Goal: Information Seeking & Learning: Learn about a topic

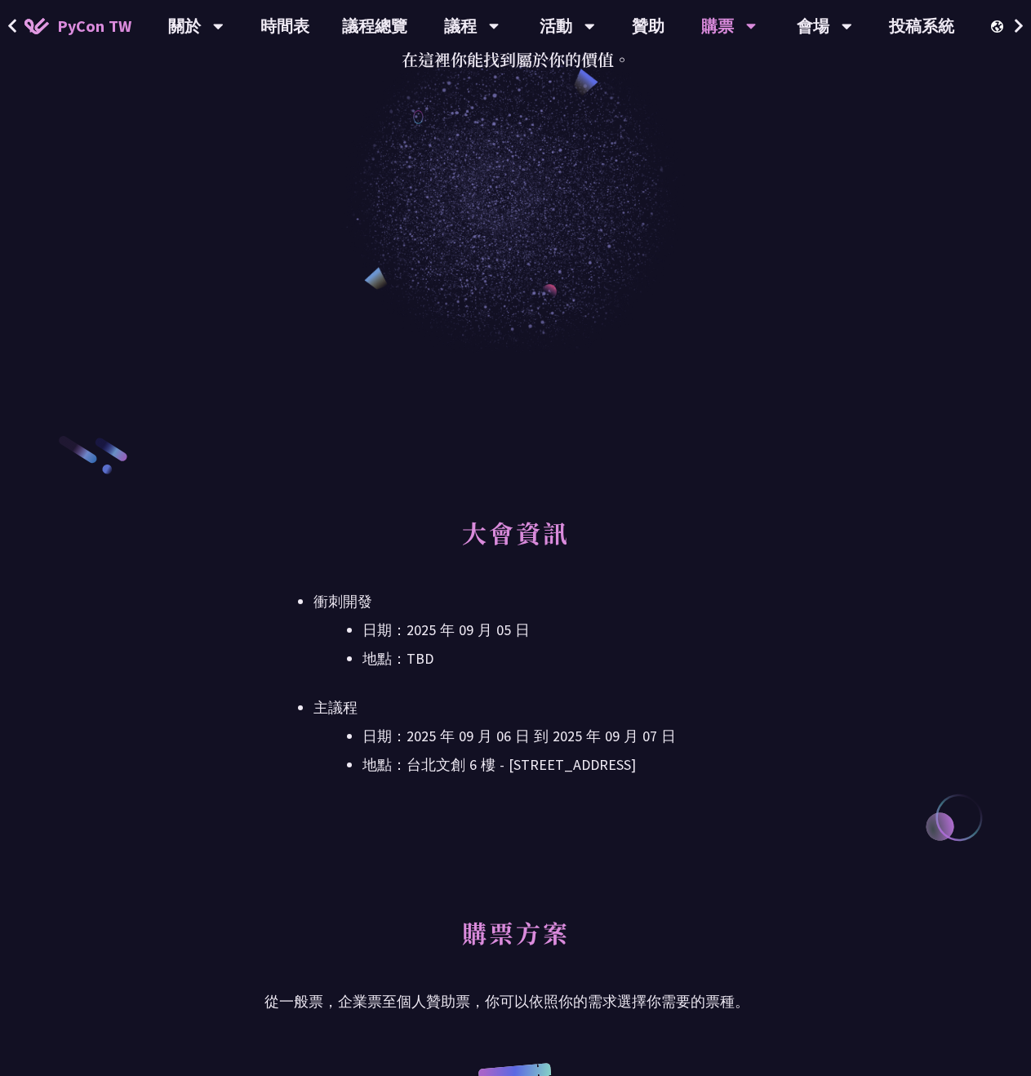
scroll to position [653, 0]
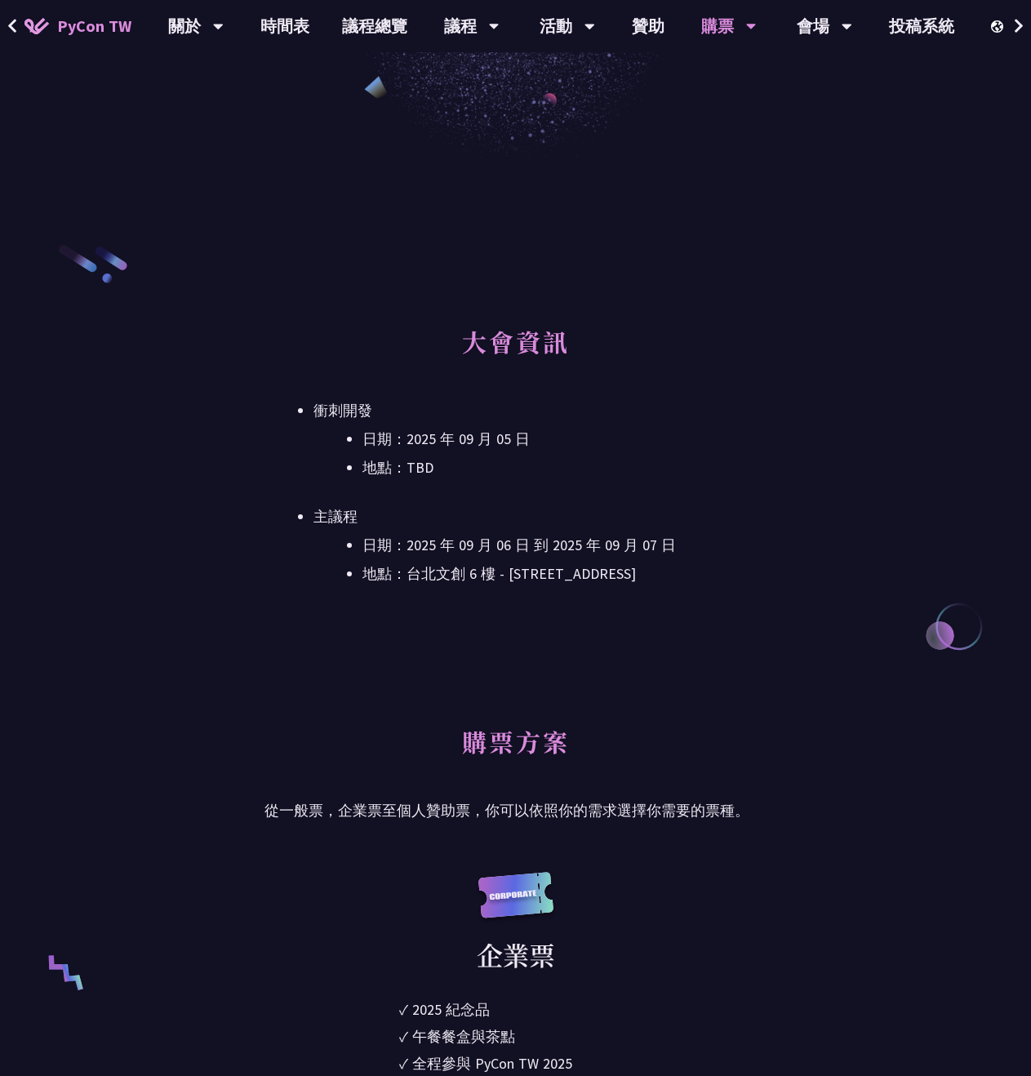
drag, startPoint x: 422, startPoint y: 586, endPoint x: 428, endPoint y: 580, distance: 8.7
click at [428, 580] on li "地點：台北文創 6 樓 - ​[STREET_ADDRESS]" at bounding box center [565, 574] width 404 height 24
click at [475, 572] on li "地點：台北文創 6 樓 - ​[STREET_ADDRESS]" at bounding box center [565, 574] width 404 height 24
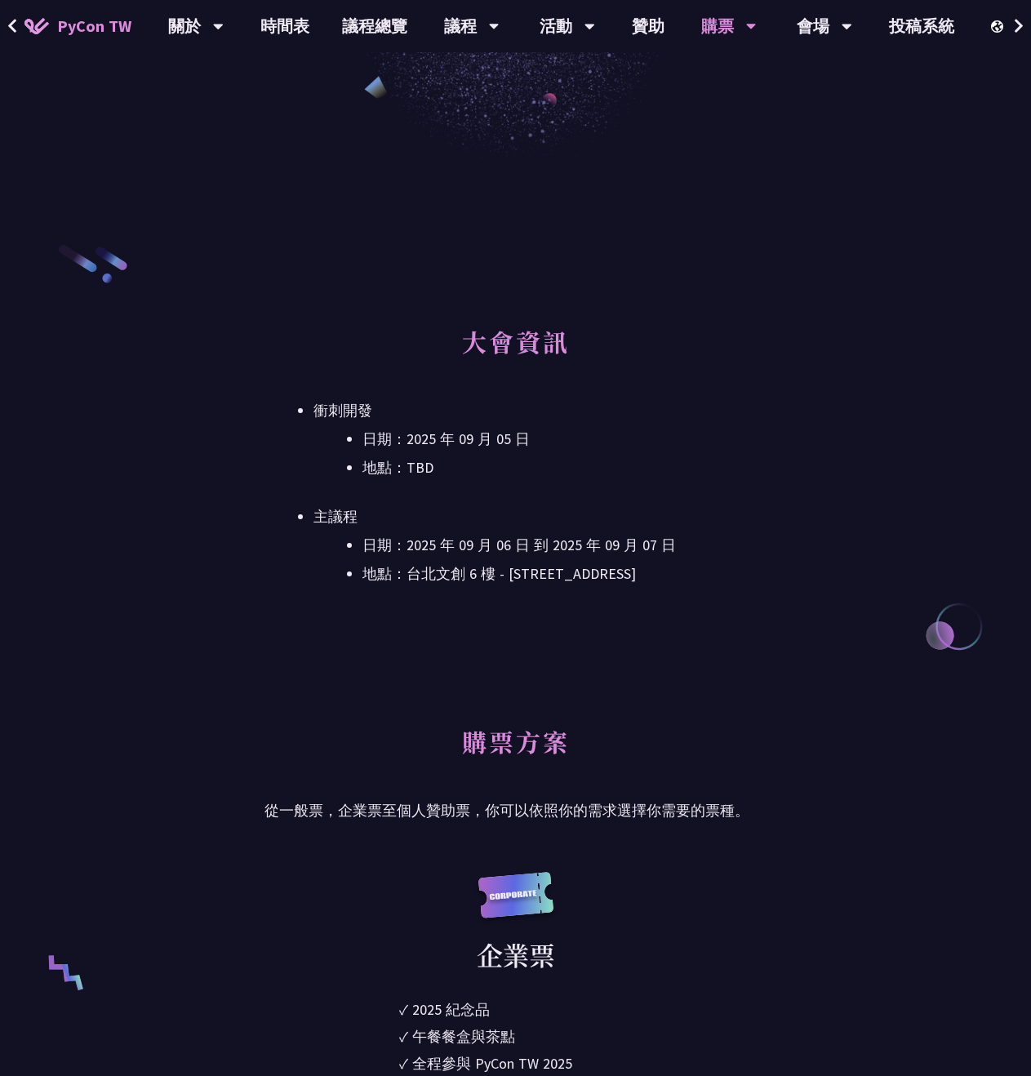
click at [475, 572] on li "地點：台北文創 6 樓 - ​[STREET_ADDRESS]" at bounding box center [565, 574] width 404 height 24
drag, startPoint x: 327, startPoint y: 818, endPoint x: 321, endPoint y: 827, distance: 11.1
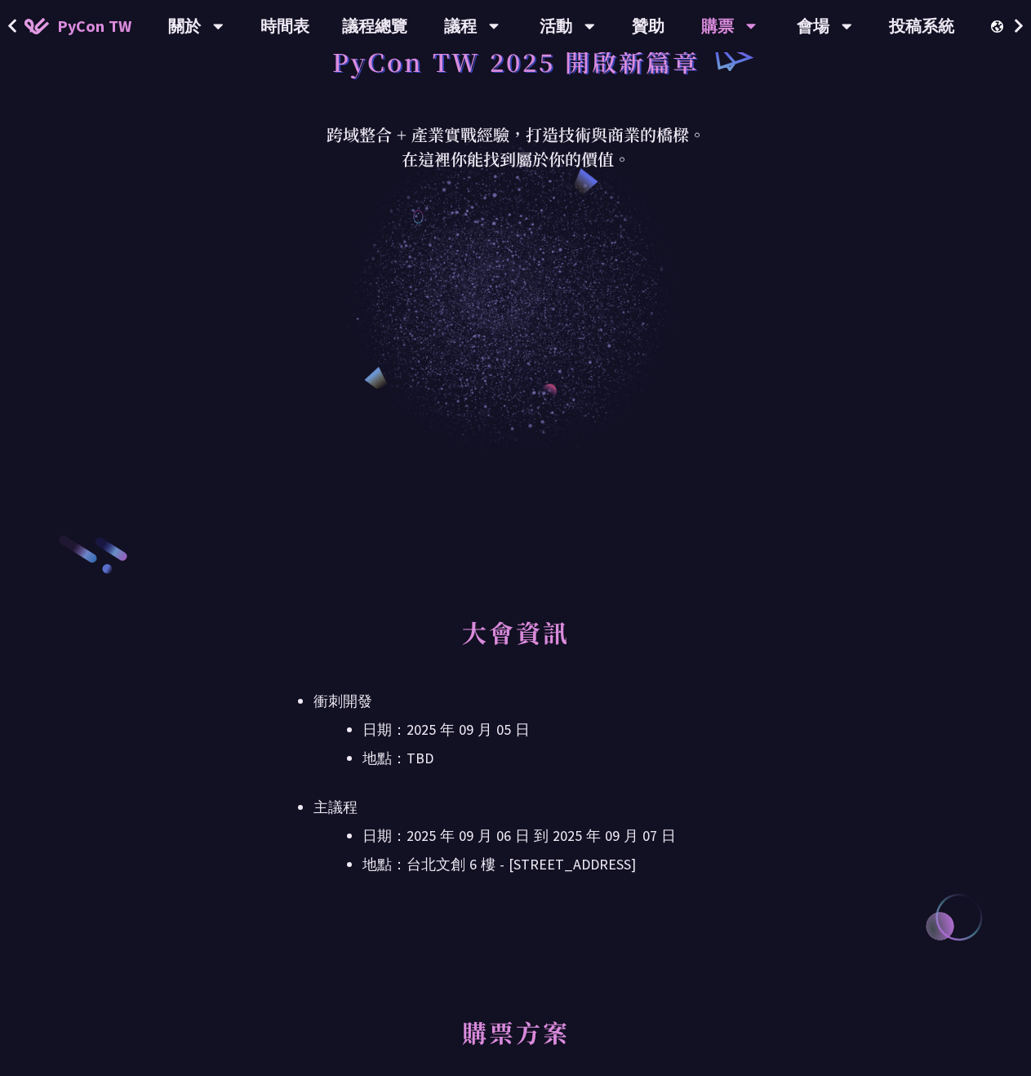
scroll to position [327, 0]
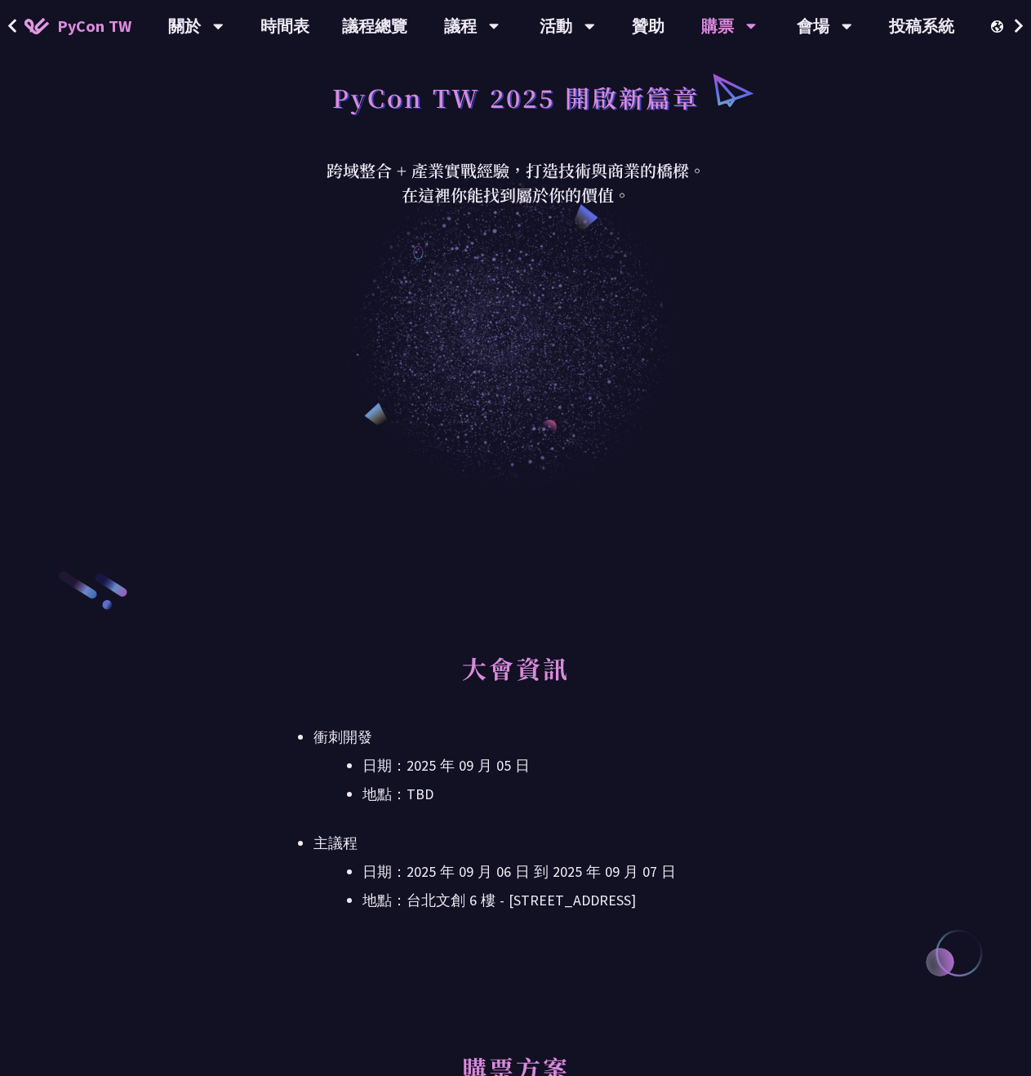
drag, startPoint x: 357, startPoint y: 766, endPoint x: 814, endPoint y: 707, distance: 461.0
drag, startPoint x: 366, startPoint y: 759, endPoint x: 366, endPoint y: 740, distance: 19.6
click at [366, 740] on li "衝刺開發 日期：[DATE] 地點：TBD" at bounding box center [540, 766] width 453 height 82
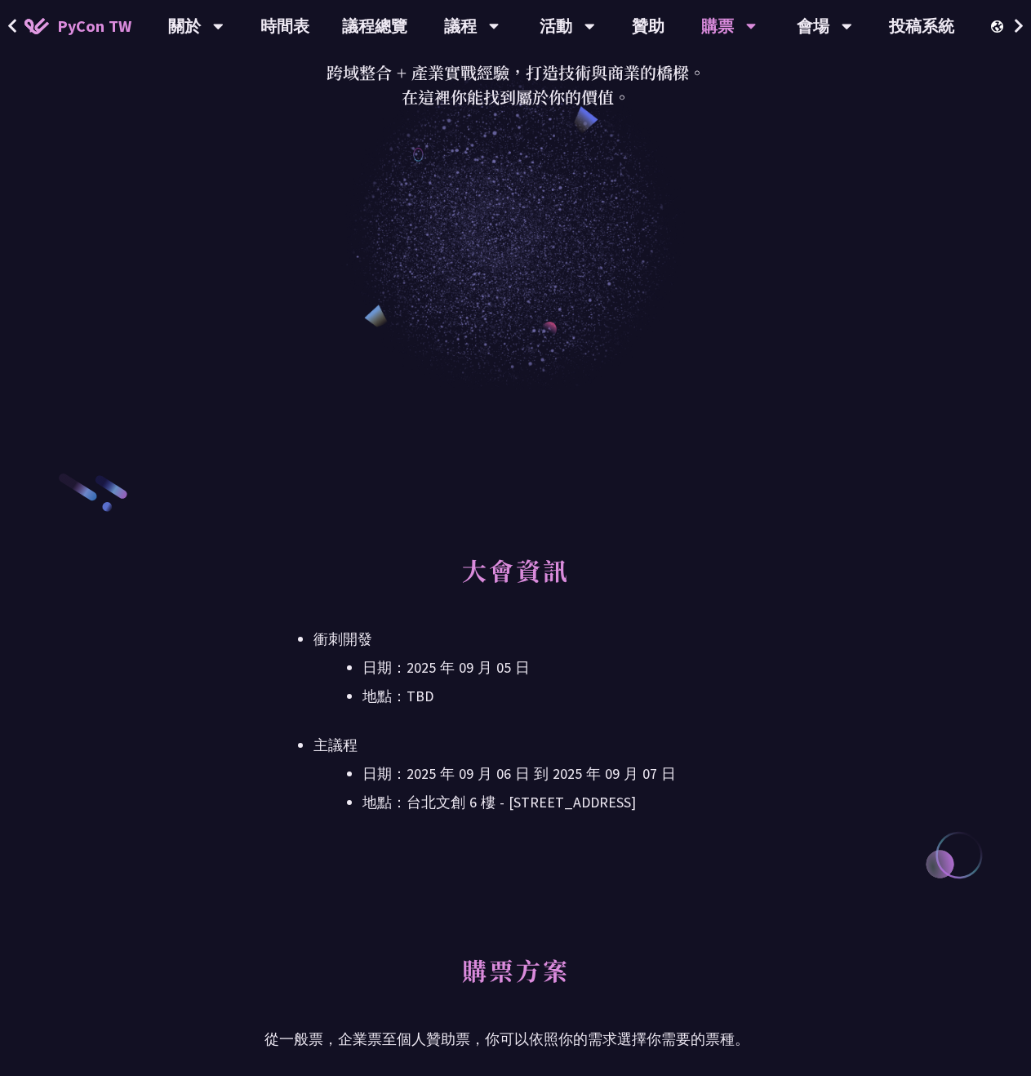
scroll to position [572, 0]
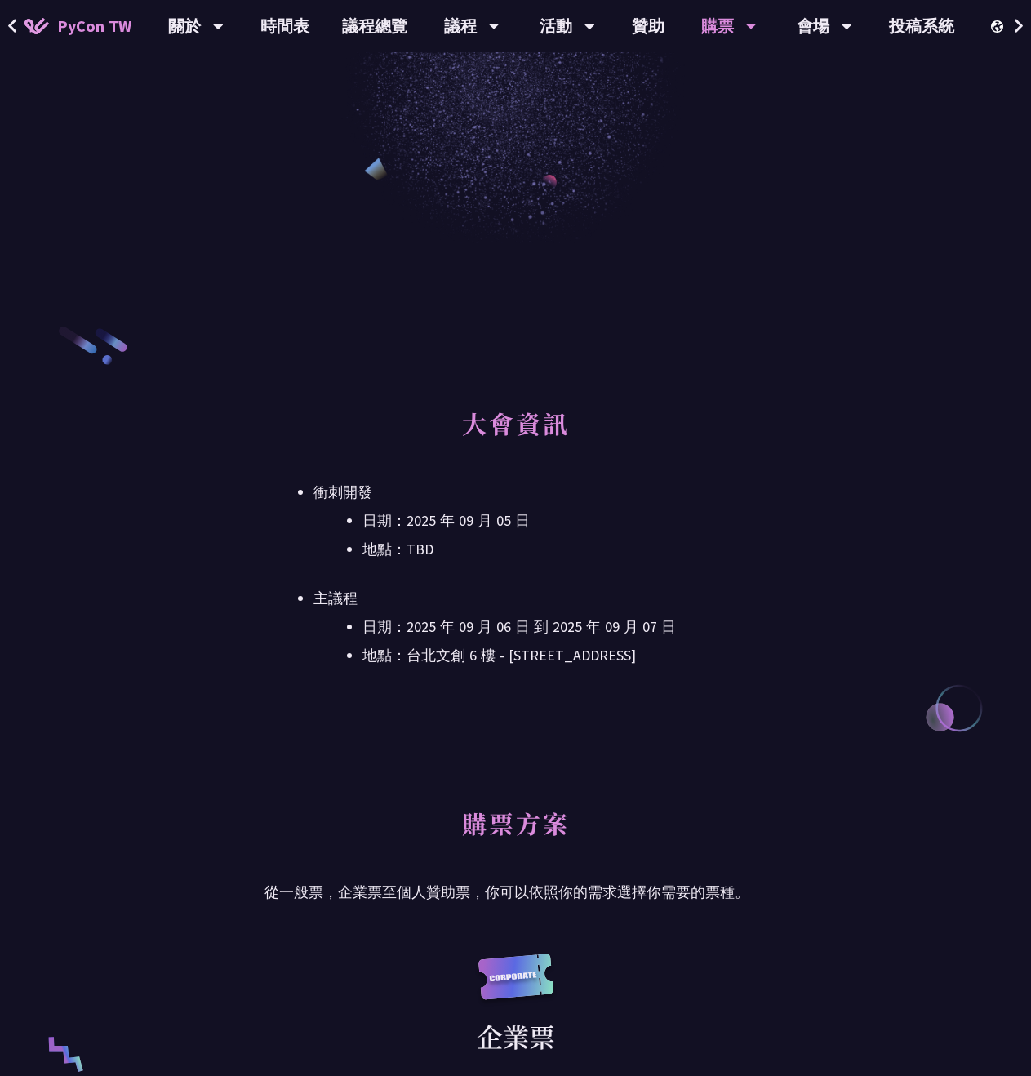
drag, startPoint x: 716, startPoint y: 767, endPoint x: 812, endPoint y: 1002, distance: 254.1
drag, startPoint x: 774, startPoint y: 891, endPoint x: 772, endPoint y: 877, distance: 14.1
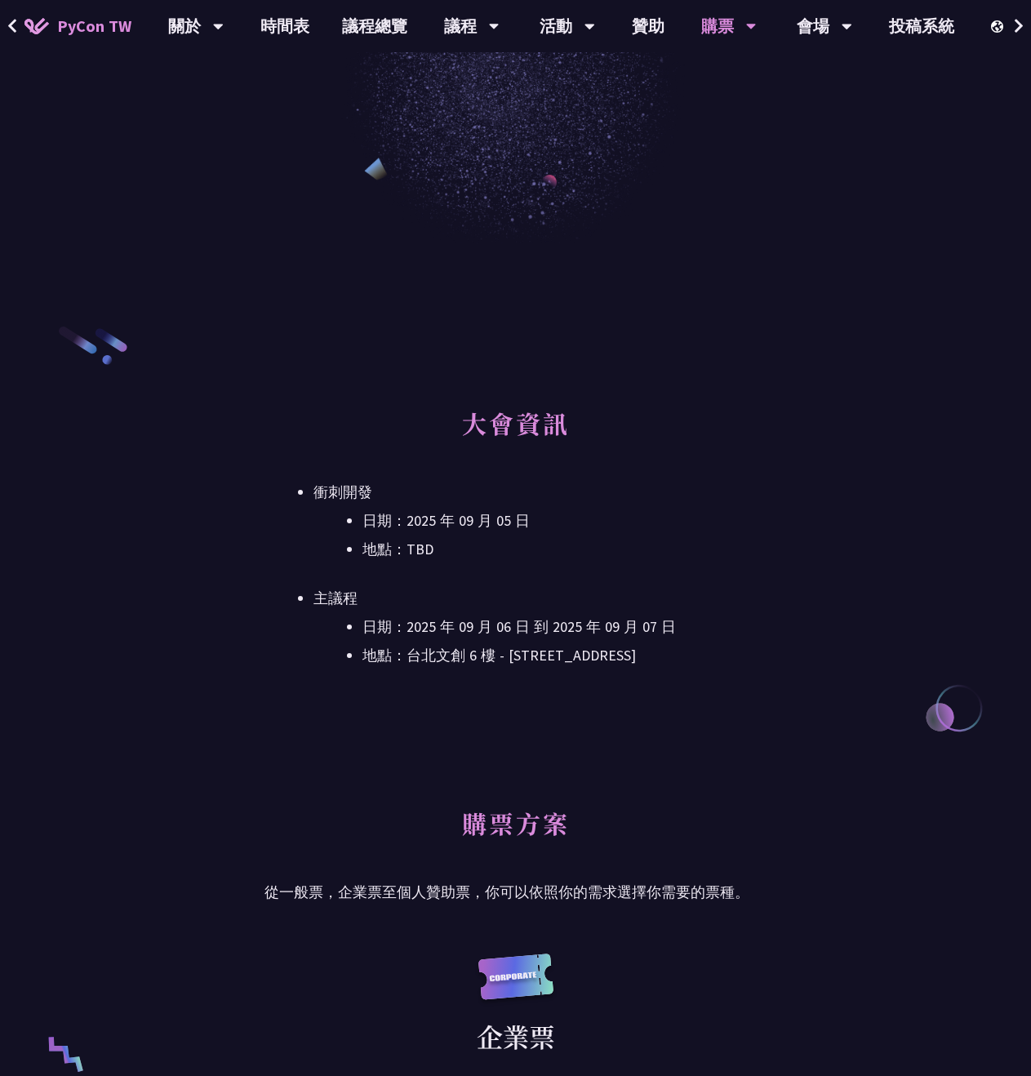
click at [493, 611] on li "主議程 日期：[DATE] 到 [DATE] 地點：[GEOGRAPHIC_DATA] - ​[STREET_ADDRESS]" at bounding box center [540, 627] width 453 height 82
drag, startPoint x: 429, startPoint y: 502, endPoint x: 710, endPoint y: 799, distance: 408.9
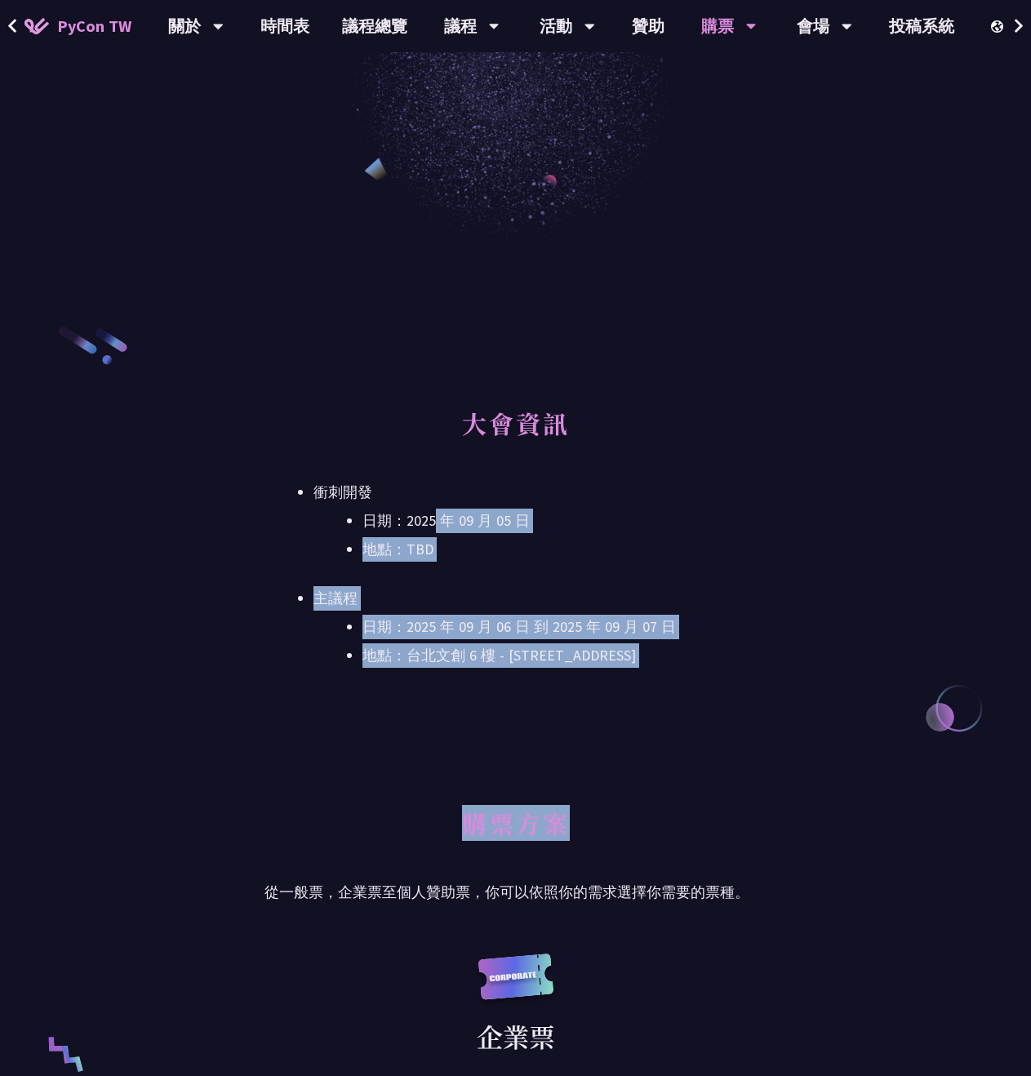
click at [603, 713] on div "大會資訊 衝刺開發 日期：[DATE] 地點：TBD 主議程 日期：[DATE] 到 [DATE] 地點：[GEOGRAPHIC_DATA] - ​[STRE…" at bounding box center [516, 566] width 502 height 318
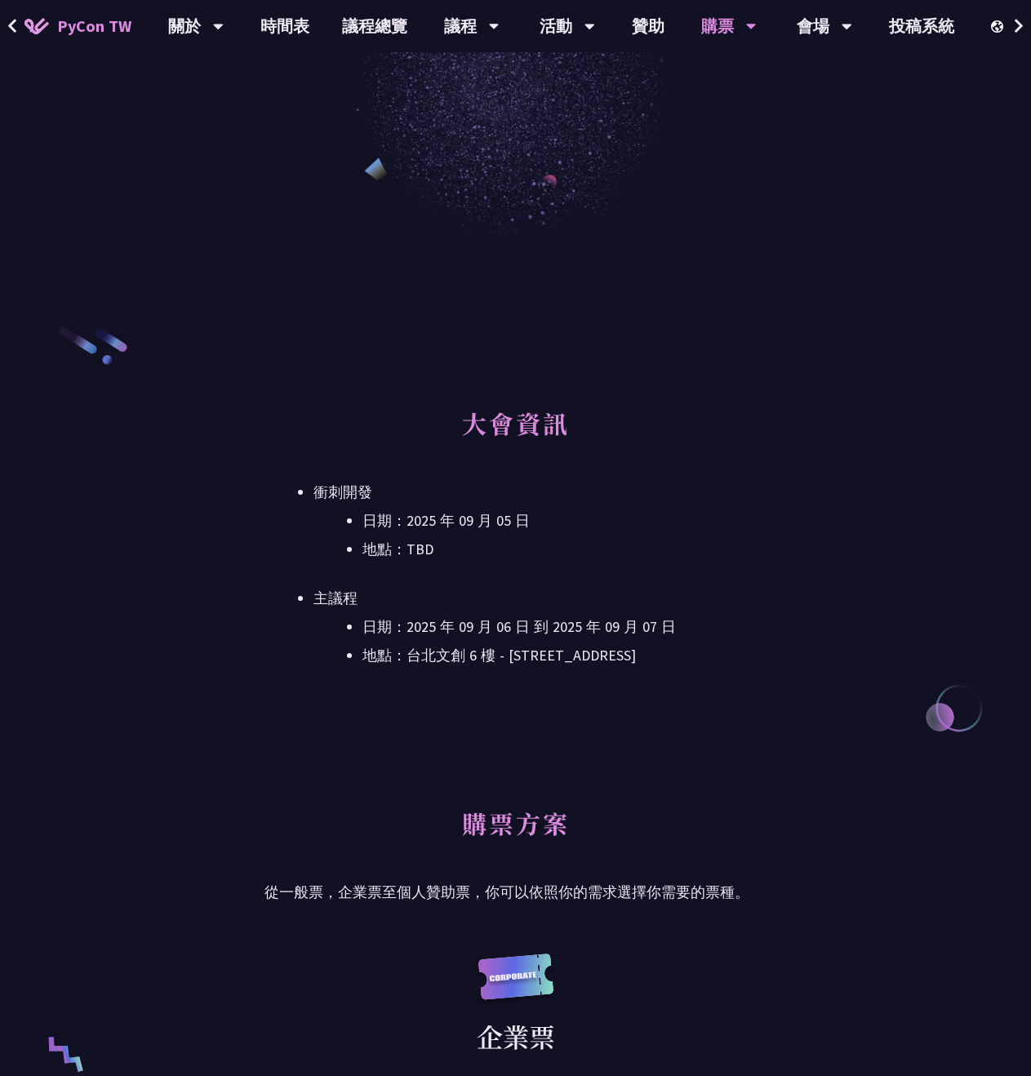
drag, startPoint x: 710, startPoint y: 667, endPoint x: 894, endPoint y: 1076, distance: 448.7
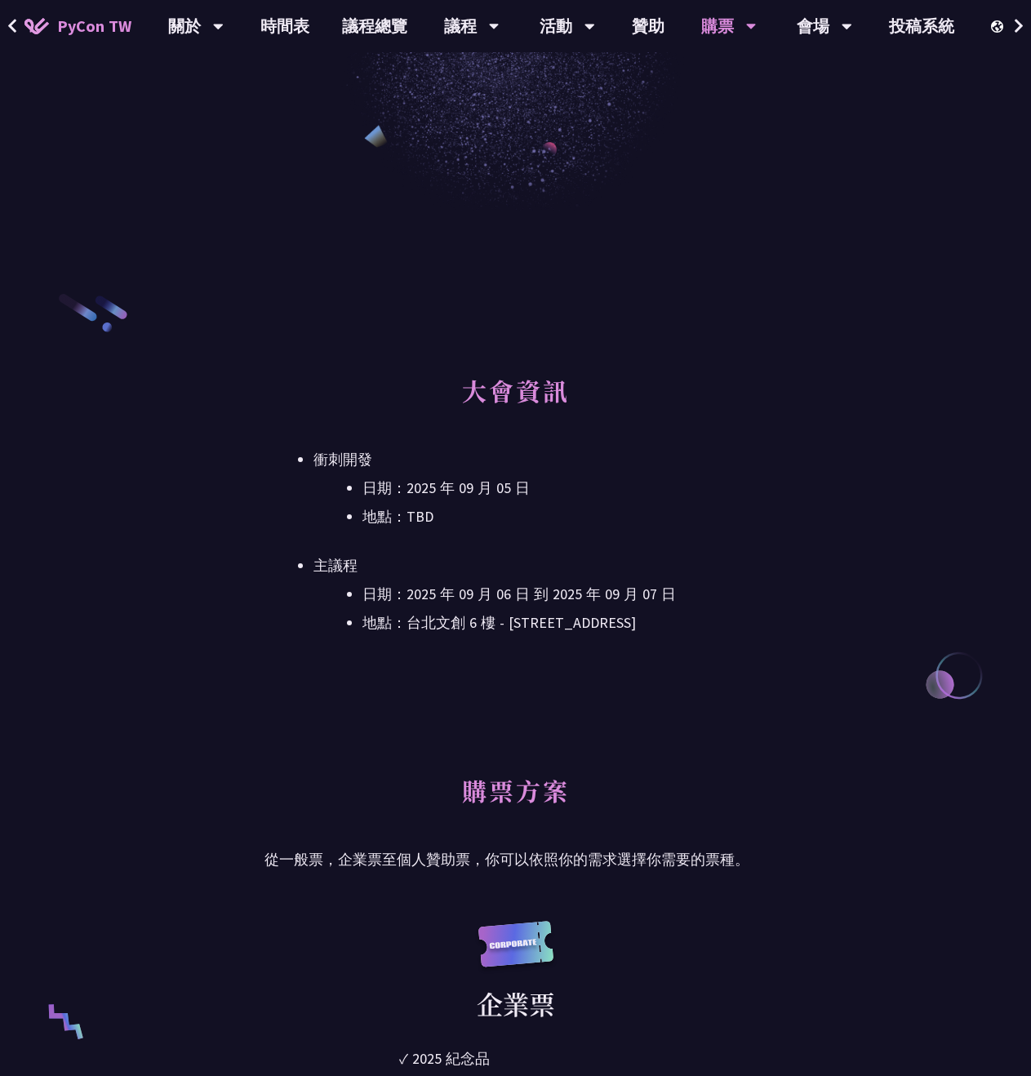
drag, startPoint x: 746, startPoint y: 902, endPoint x: 442, endPoint y: 397, distance: 590.1
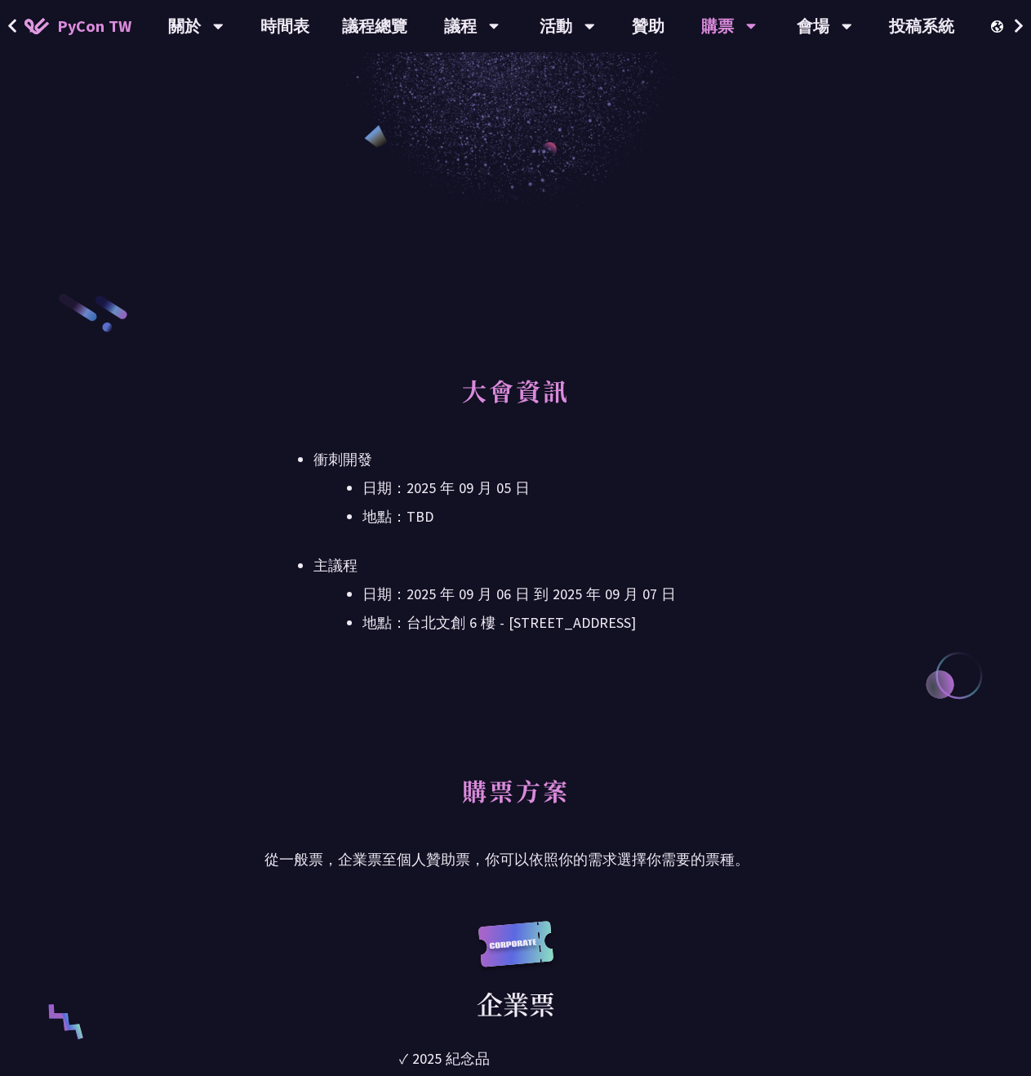
drag, startPoint x: 268, startPoint y: 184, endPoint x: 286, endPoint y: 190, distance: 19.1
